Goal: Go to known website: Access a specific website the user already knows

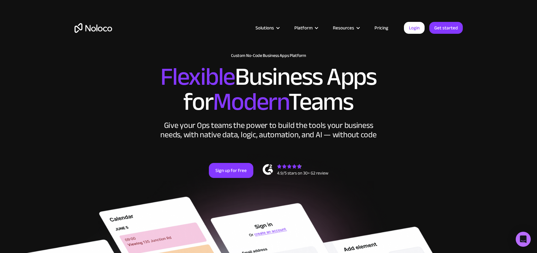
click at [412, 27] on link "Login" at bounding box center [414, 28] width 21 height 12
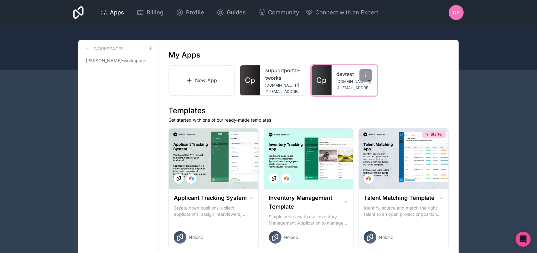
click at [320, 72] on link "Cp" at bounding box center [322, 80] width 20 height 30
